Goal: Task Accomplishment & Management: Use online tool/utility

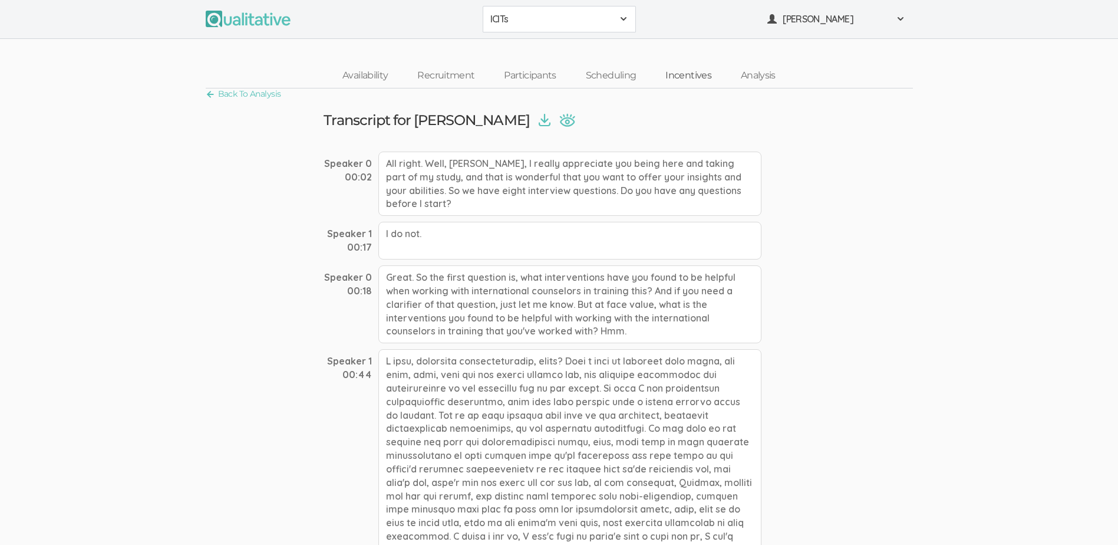
click at [680, 71] on link "Incentives" at bounding box center [688, 75] width 75 height 25
click at [692, 73] on link "Incentives" at bounding box center [688, 75] width 75 height 25
click at [688, 74] on link "Incentives" at bounding box center [688, 75] width 75 height 25
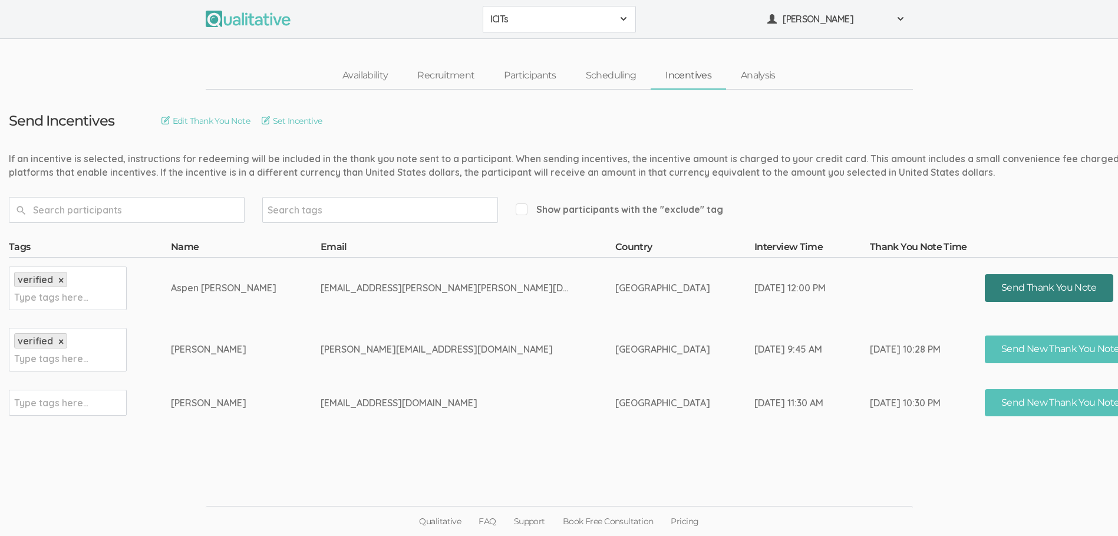
click at [985, 281] on button "Send Thank You Note" at bounding box center [1049, 288] width 129 height 28
drag, startPoint x: 441, startPoint y: 353, endPoint x: 303, endPoint y: 350, distance: 138.0
click at [303, 350] on tr "verified × Type tags here... [PERSON_NAME] [PERSON_NAME][EMAIL_ADDRESS][DOMAIN_…" at bounding box center [665, 349] width 1312 height 61
copy tr "[PERSON_NAME][EMAIL_ADDRESS][DOMAIN_NAME]"
click at [522, 83] on link "Participants" at bounding box center [529, 75] width 81 height 25
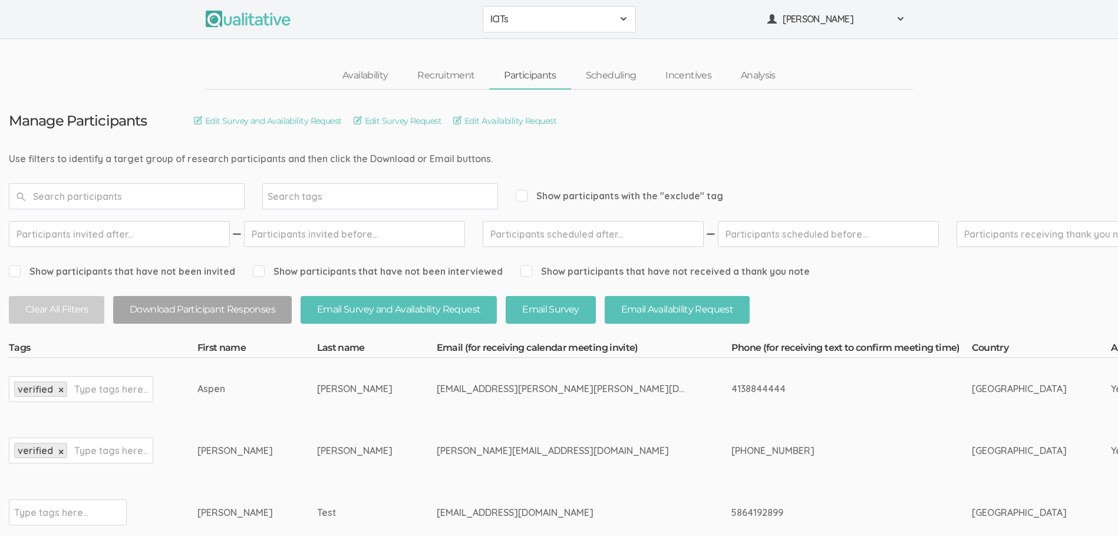
scroll to position [59, 0]
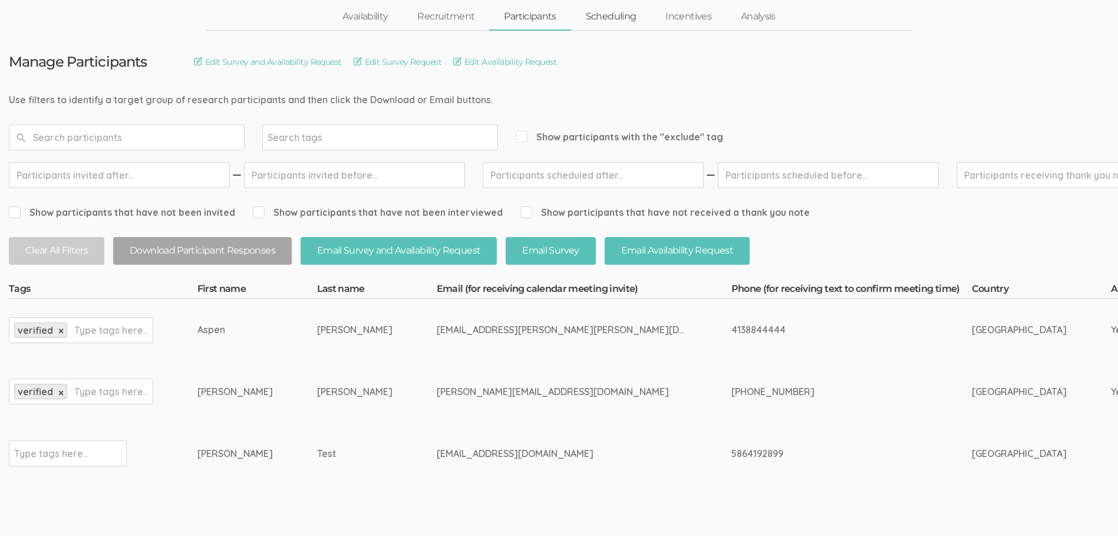
click at [625, 18] on link "Scheduling" at bounding box center [611, 16] width 80 height 25
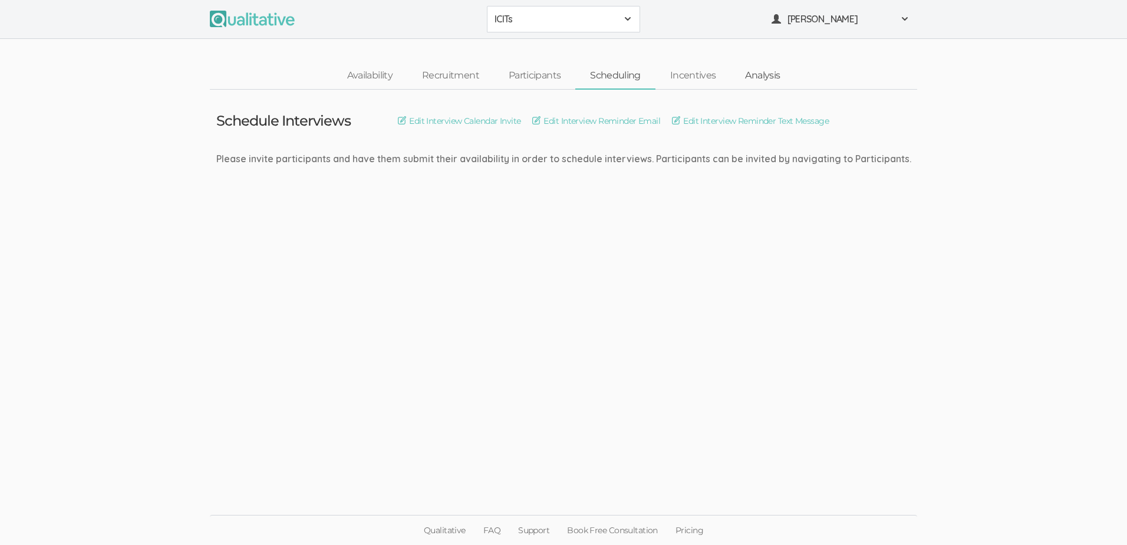
click at [759, 78] on link "Analysis" at bounding box center [763, 75] width 64 height 25
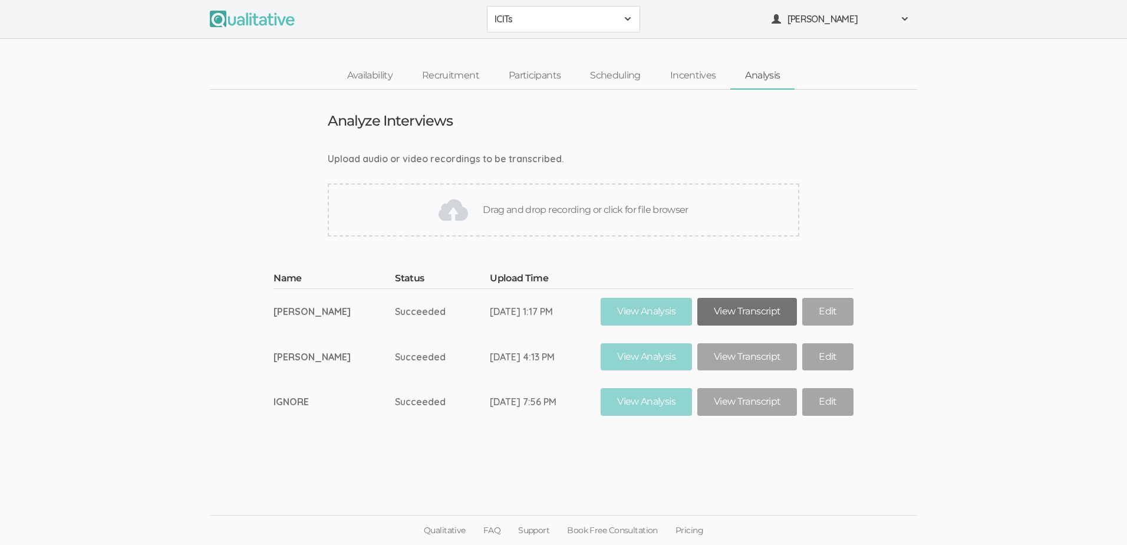
click at [723, 318] on link "View Transcript" at bounding box center [748, 312] width 100 height 28
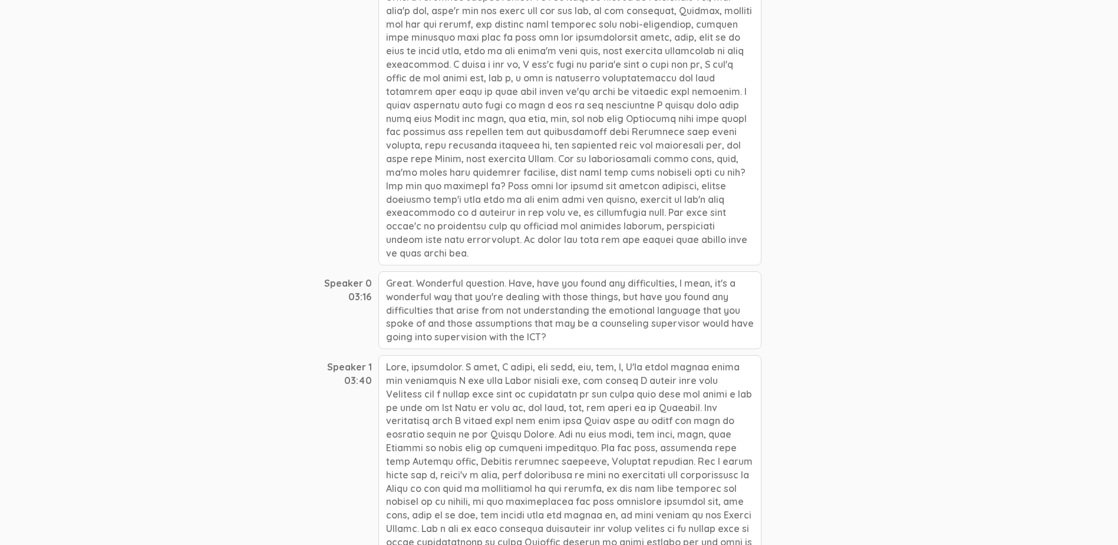
scroll to position [590, 0]
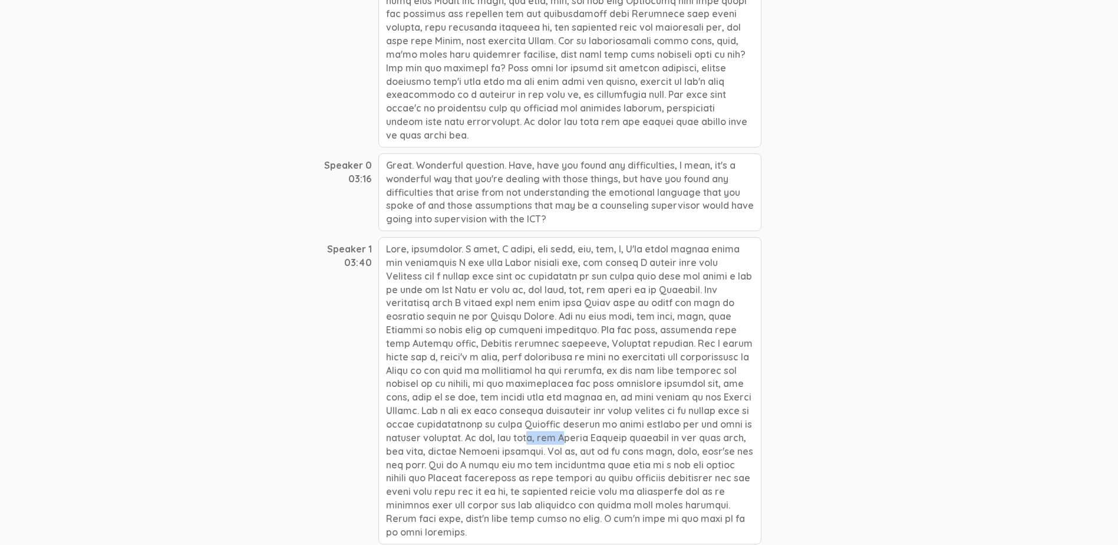
drag, startPoint x: 674, startPoint y: 397, endPoint x: 634, endPoint y: 399, distance: 39.5
click at [634, 399] on div at bounding box center [570, 390] width 383 height 307
copy div "diaspora"
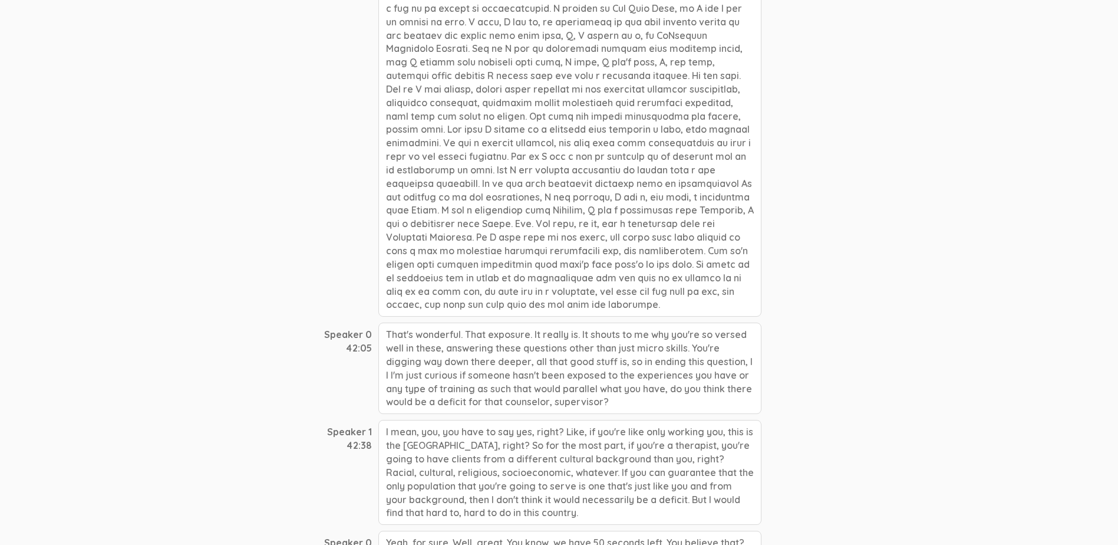
scroll to position [8130, 0]
